Goal: Transaction & Acquisition: Purchase product/service

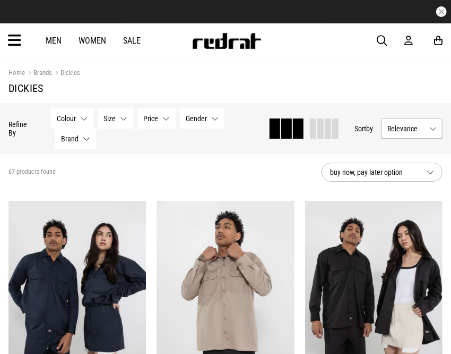
click at [82, 118] on button "Colour None selected" at bounding box center [72, 118] width 42 height 20
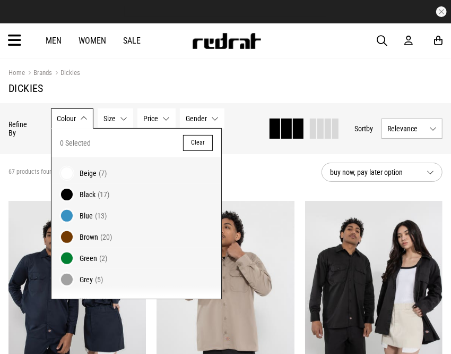
click at [87, 193] on span "Black" at bounding box center [88, 194] width 16 height 8
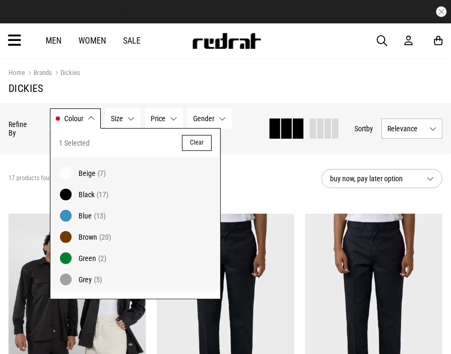
click at [222, 119] on button "Gender None selected" at bounding box center [209, 118] width 45 height 20
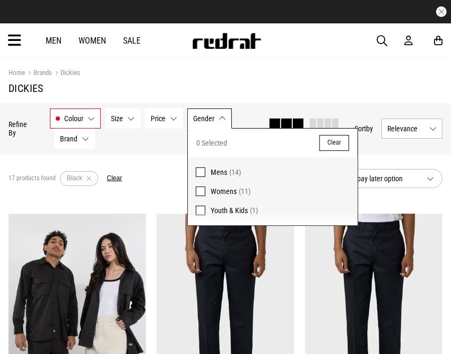
click at [221, 172] on span "Mens" at bounding box center [219, 172] width 16 height 8
click at [128, 118] on button "Size None selected" at bounding box center [123, 118] width 36 height 20
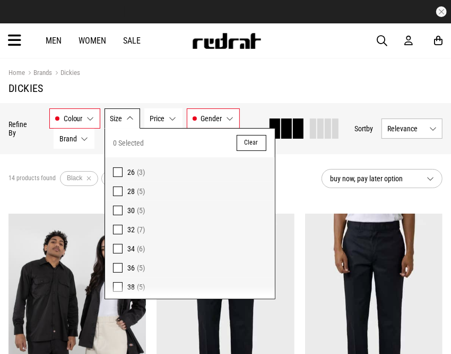
click at [130, 285] on span "38" at bounding box center [131, 286] width 7 height 8
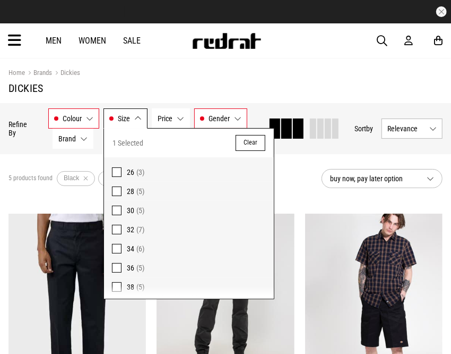
click at [118, 269] on span at bounding box center [117, 268] width 10 height 10
click at [294, 195] on section "5 products found Active Filters Black Mens 36 38 Clear buy now, pay later option" at bounding box center [225, 178] width 451 height 49
